Goal: Find specific page/section: Find specific page/section

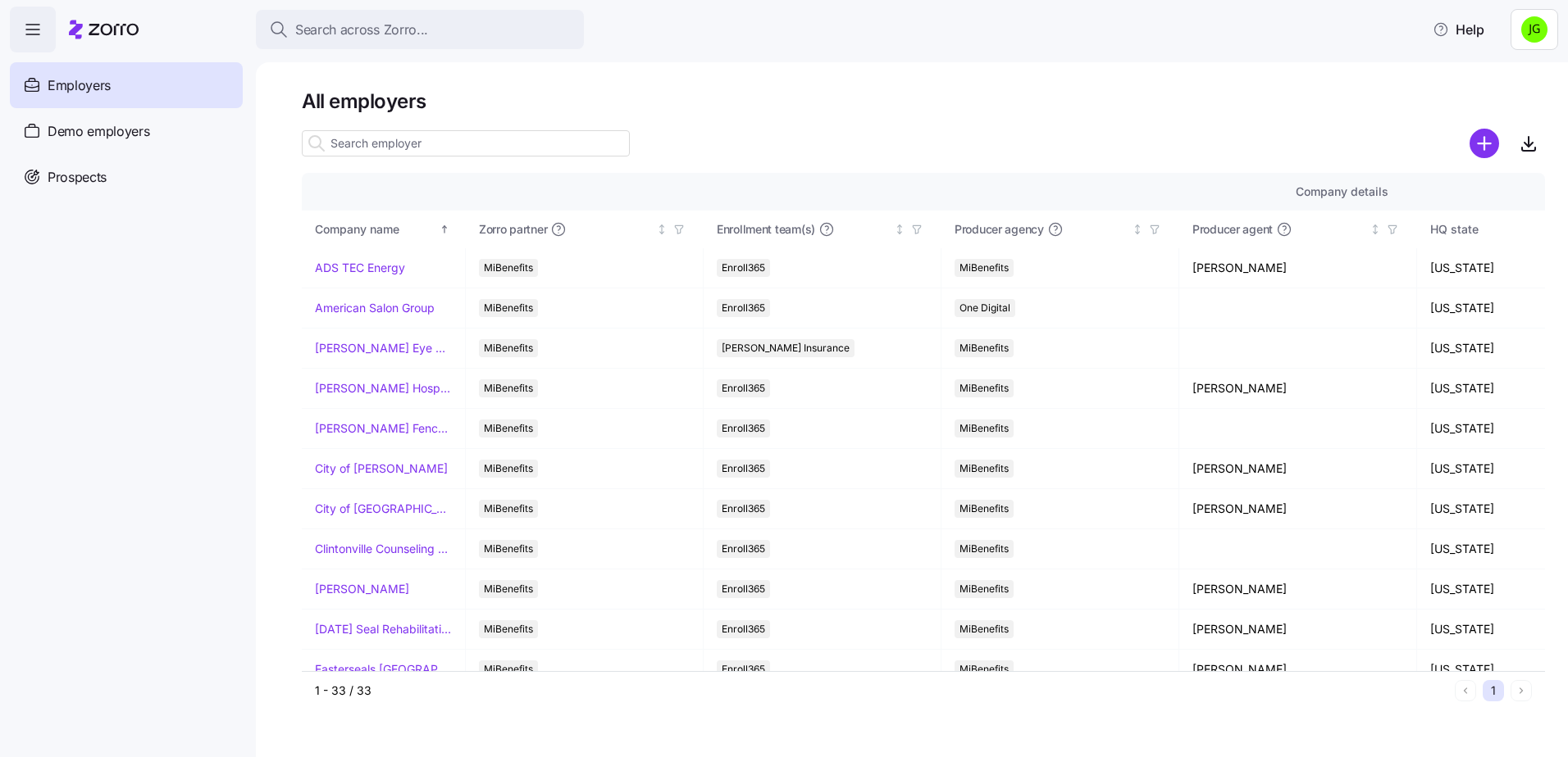
click at [114, 36] on icon at bounding box center [104, 29] width 69 height 20
click at [41, 36] on icon "button" at bounding box center [33, 29] width 20 height 20
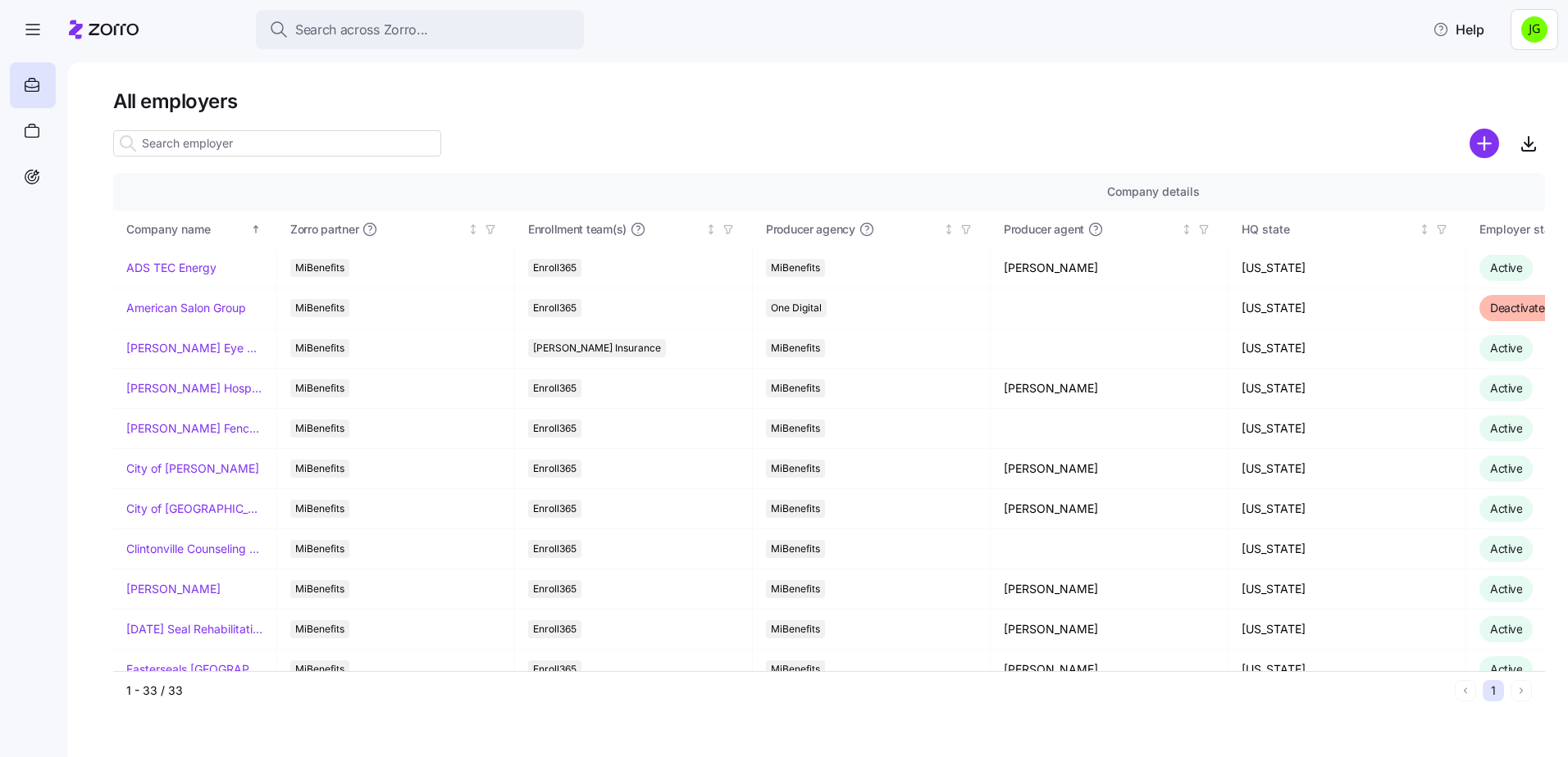
click at [98, 17] on div at bounding box center [104, 29] width 69 height 46
click at [32, 90] on icon at bounding box center [32, 85] width 18 height 20
click at [38, 30] on icon "button" at bounding box center [33, 29] width 20 height 20
